Goal: Information Seeking & Learning: Learn about a topic

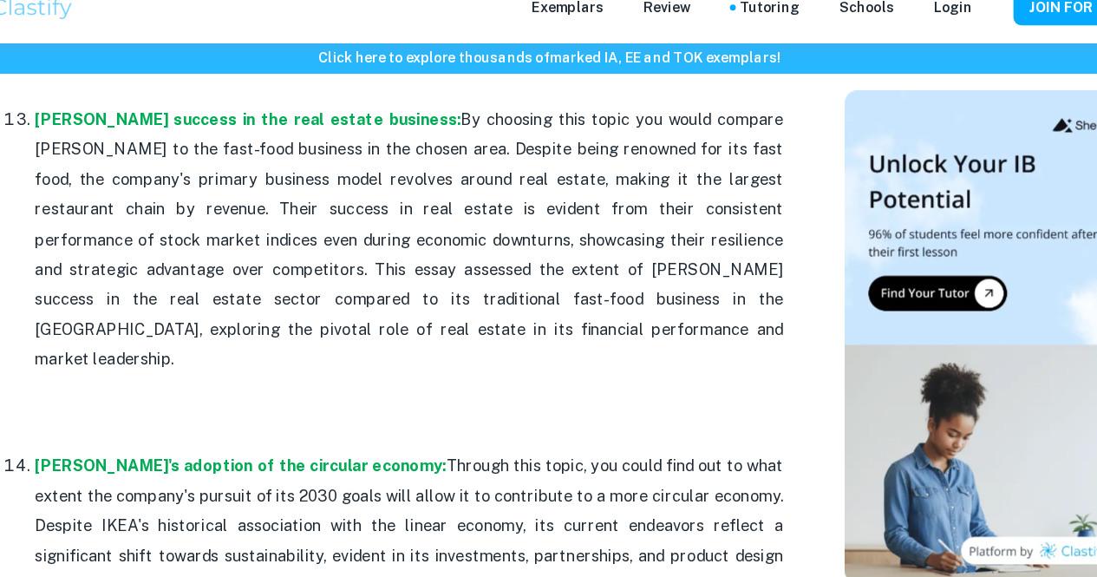
scroll to position [3928, 0]
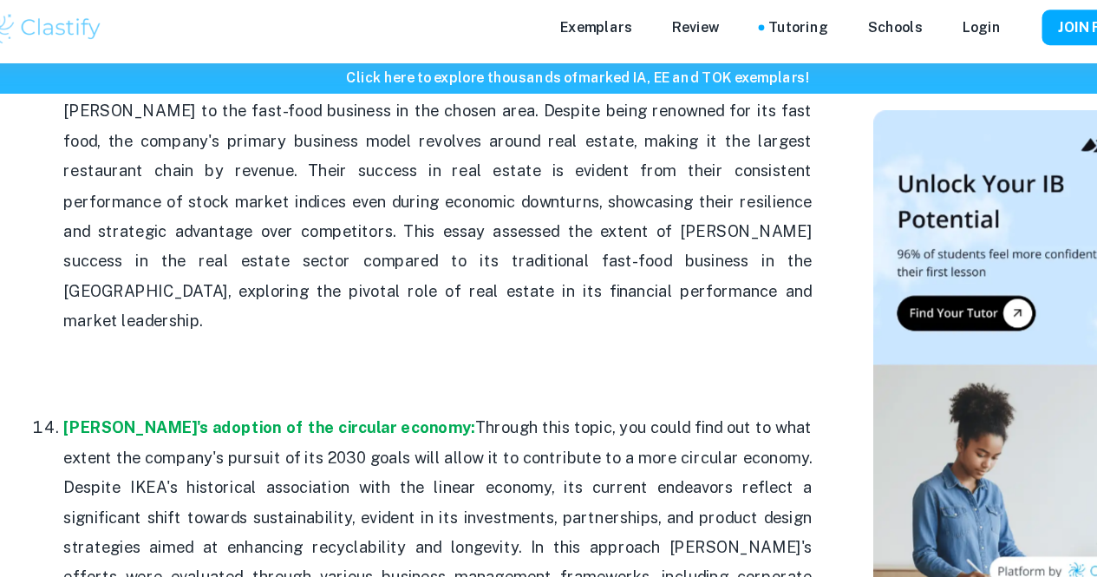
scroll to position [3980, 0]
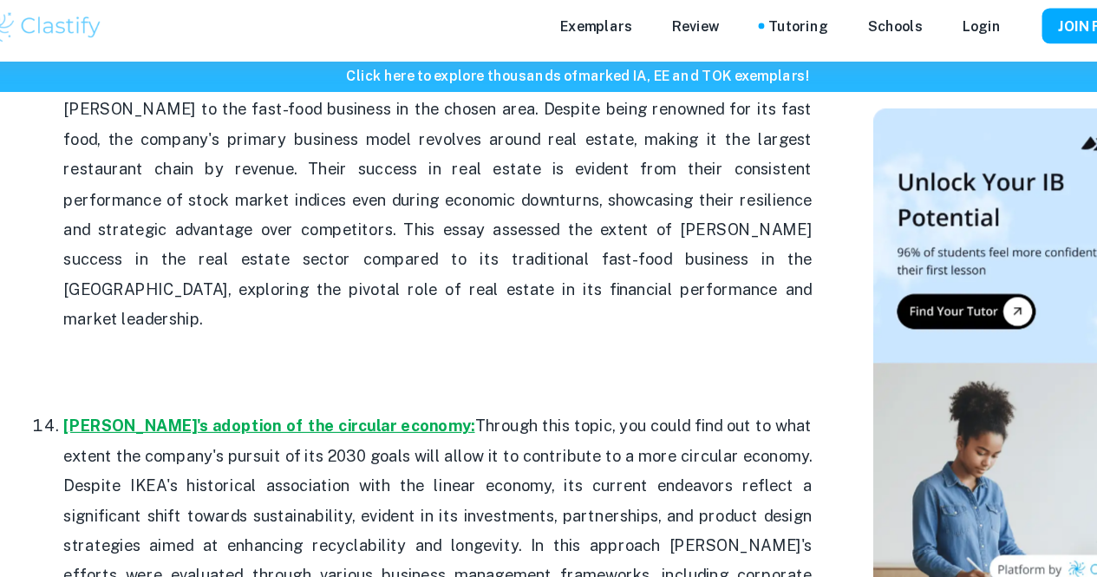
click at [105, 375] on strong "[PERSON_NAME]'s adoption of the circular economy:" at bounding box center [277, 383] width 362 height 16
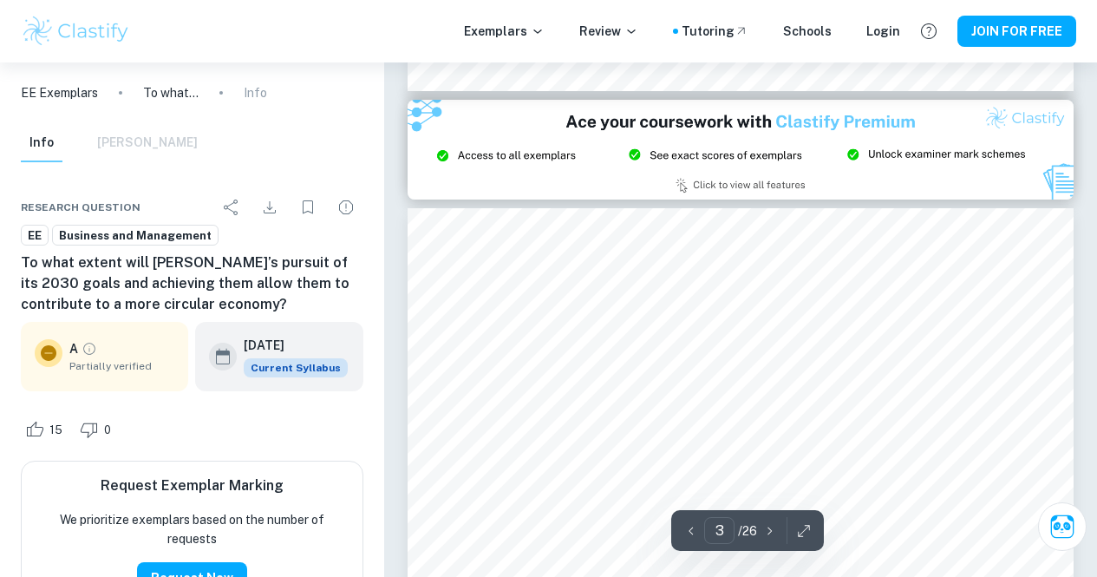
scroll to position [1835, 0]
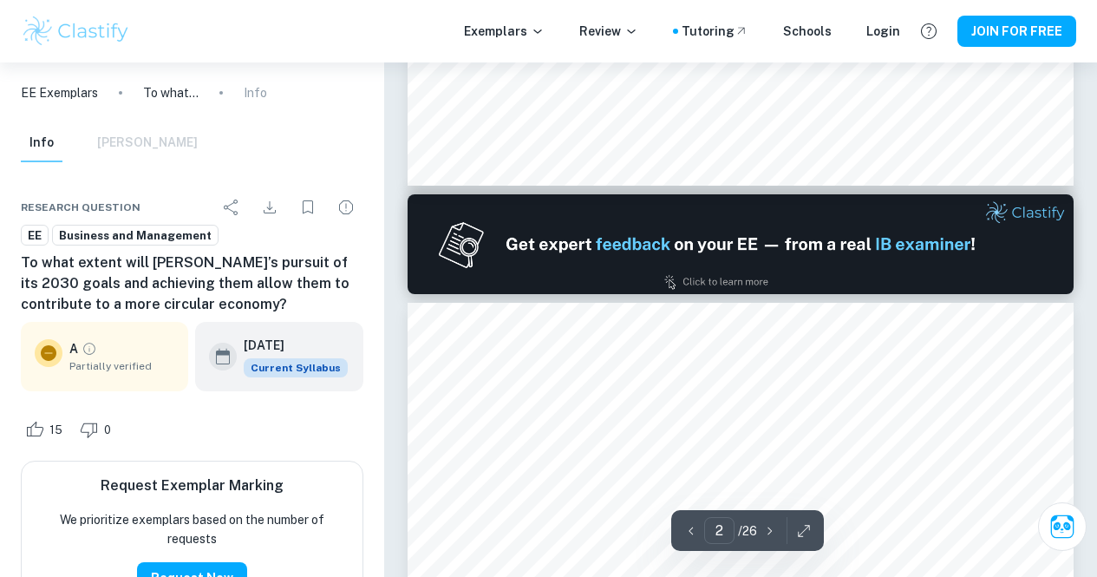
type input "1"
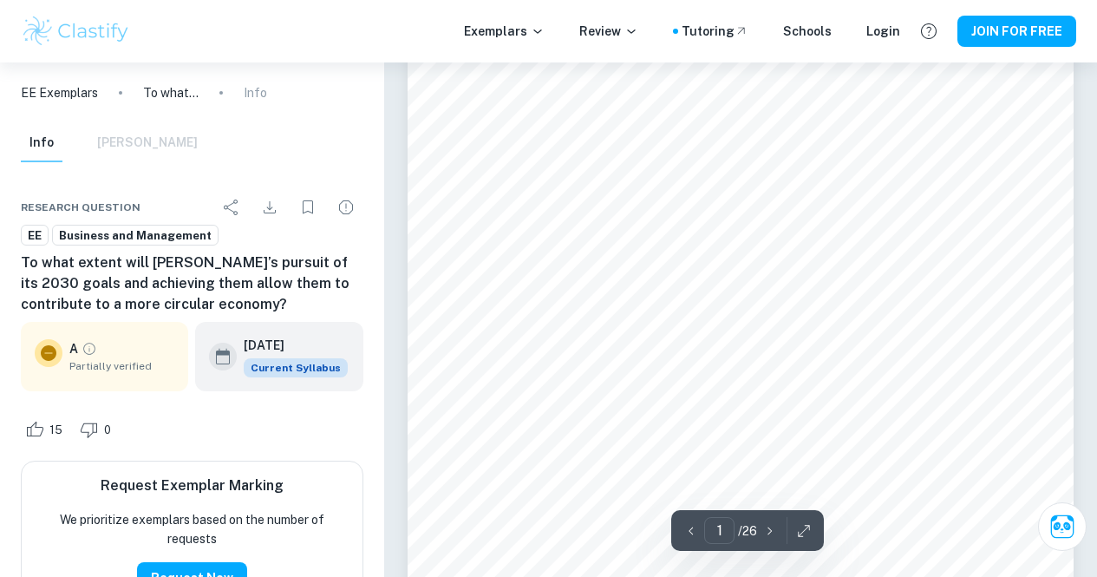
scroll to position [0, 0]
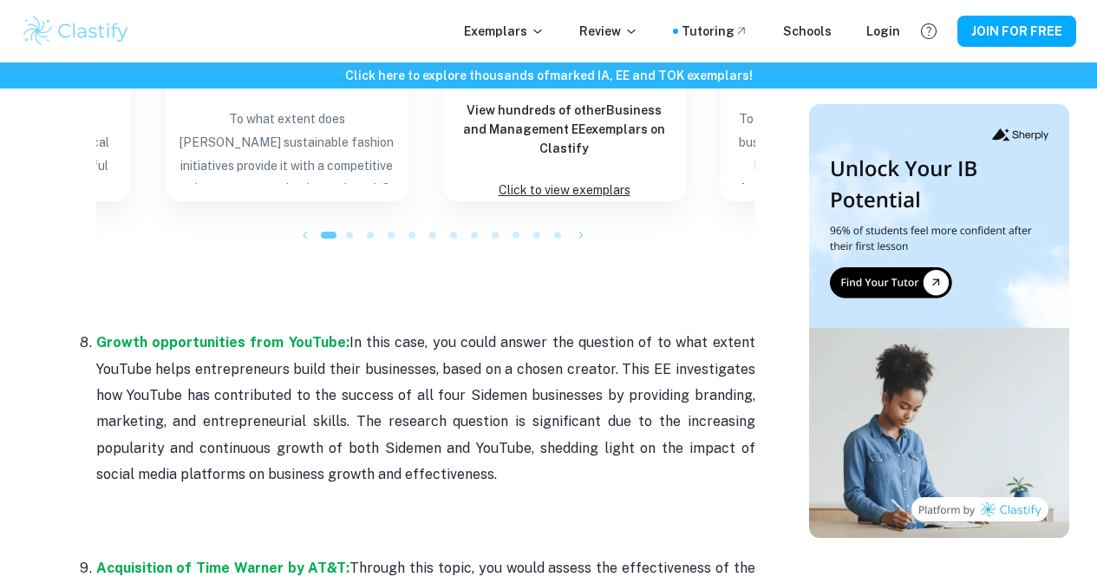
scroll to position [2651, 0]
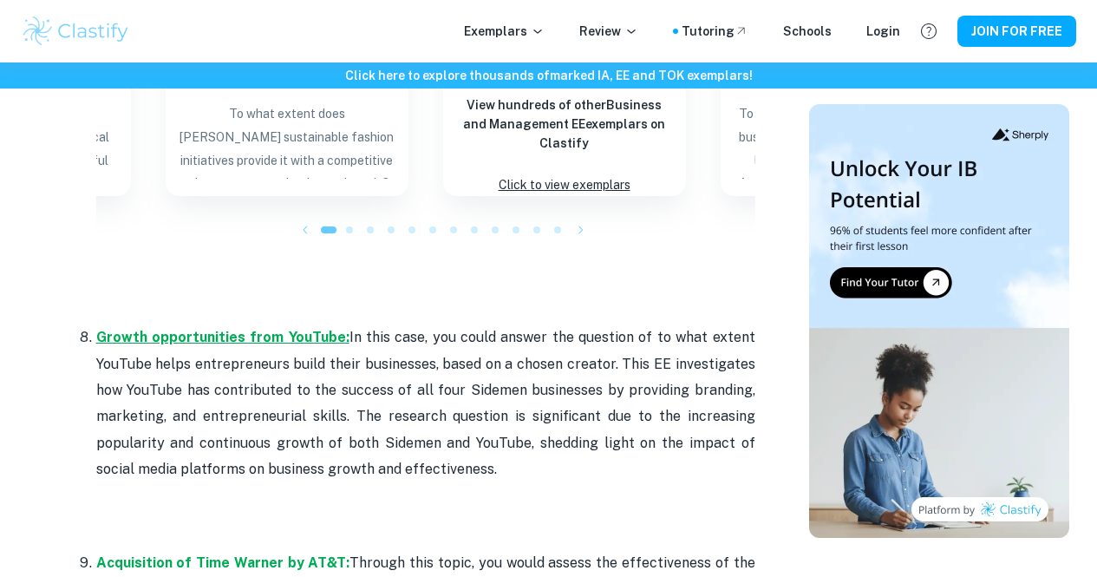
click at [276, 329] on strong "Growth opportunities from YouTube:" at bounding box center [222, 337] width 253 height 16
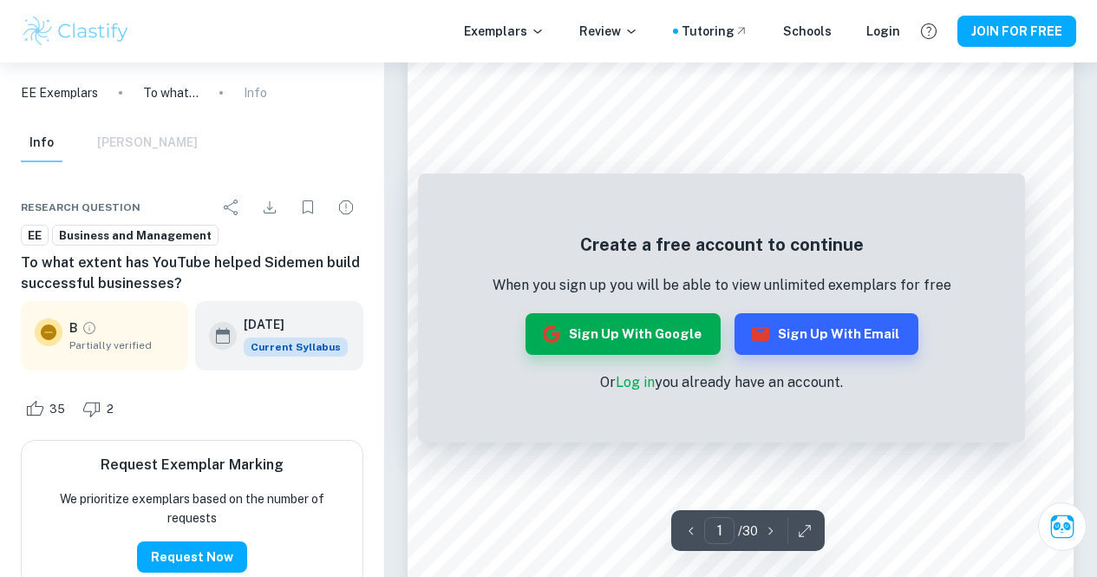
scroll to position [53, 0]
click at [1007, 194] on div "Create a free account to continue When you sign up you will be able to view unl…" at bounding box center [721, 312] width 607 height 260
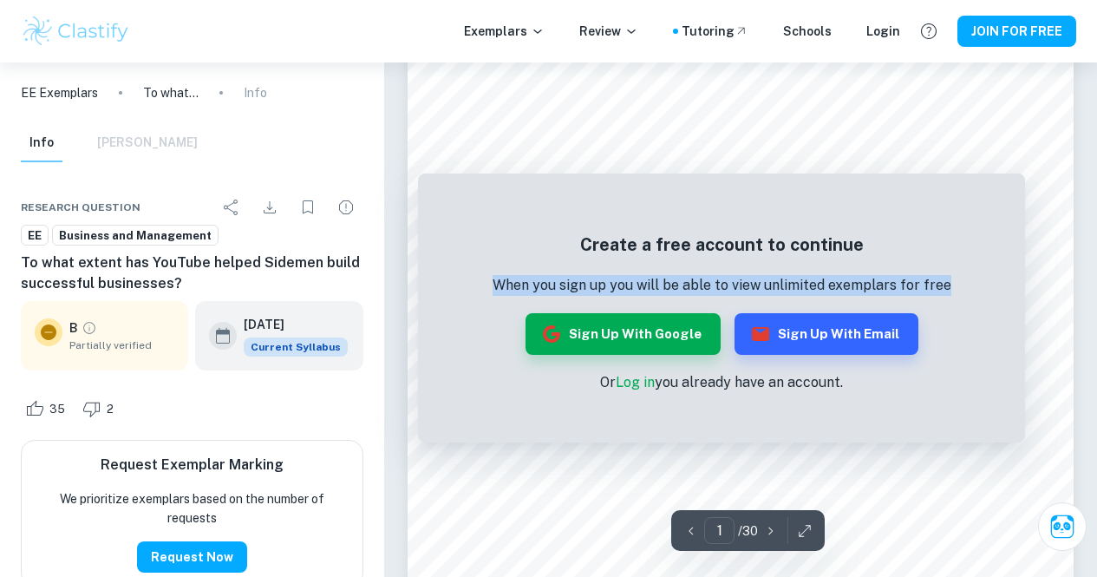
drag, startPoint x: 929, startPoint y: 231, endPoint x: 1005, endPoint y: 302, distance: 103.1
click at [1005, 302] on div "Create a free account to continue When you sign up you will be able to view unl…" at bounding box center [721, 312] width 607 height 260
